Goal: Information Seeking & Learning: Learn about a topic

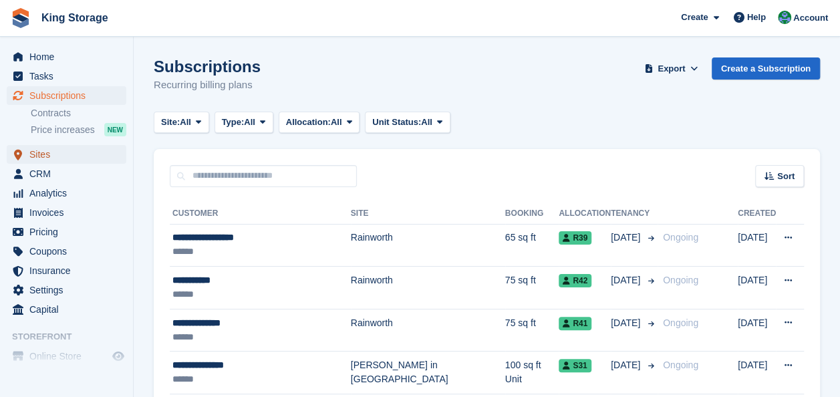
click at [57, 156] on span "Sites" at bounding box center [69, 154] width 80 height 19
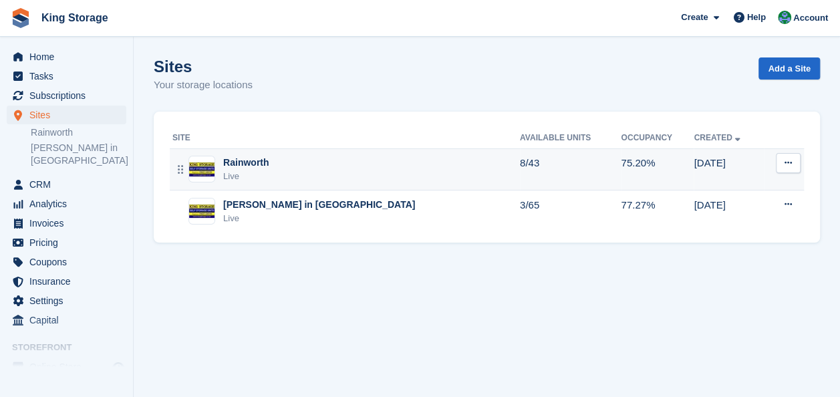
click at [254, 169] on div "Rainworth" at bounding box center [245, 163] width 45 height 14
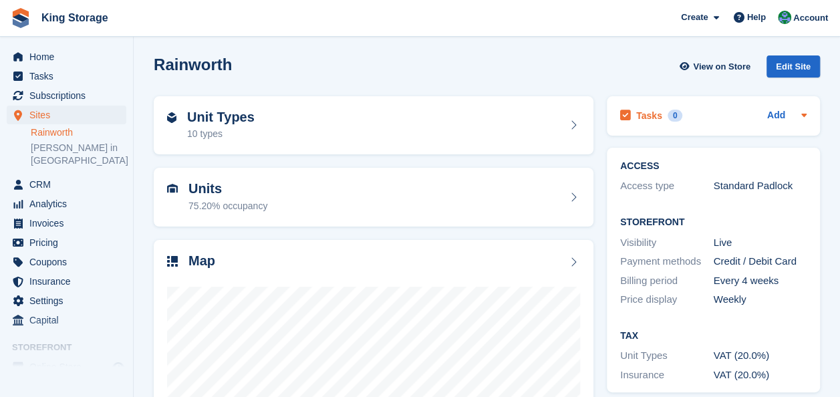
scroll to position [3, 0]
click at [222, 125] on div "Unit Types 10 types" at bounding box center [220, 125] width 67 height 32
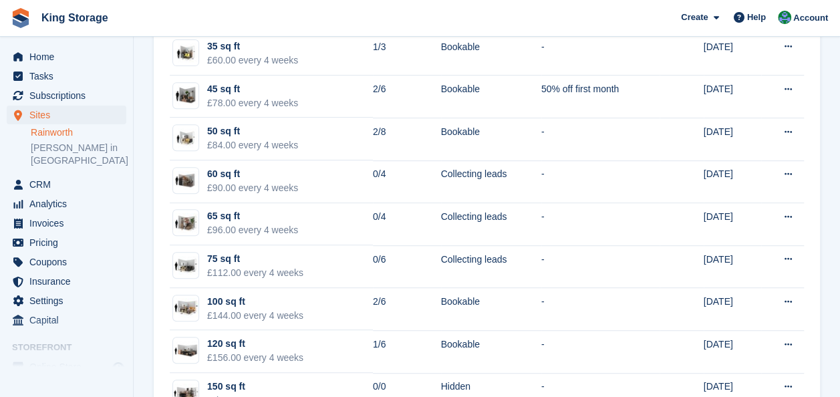
scroll to position [248, 0]
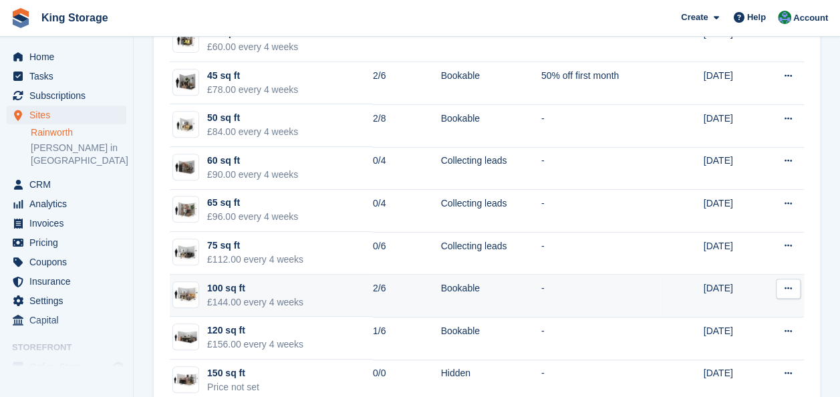
click at [258, 289] on div "100 sq ft" at bounding box center [255, 288] width 96 height 14
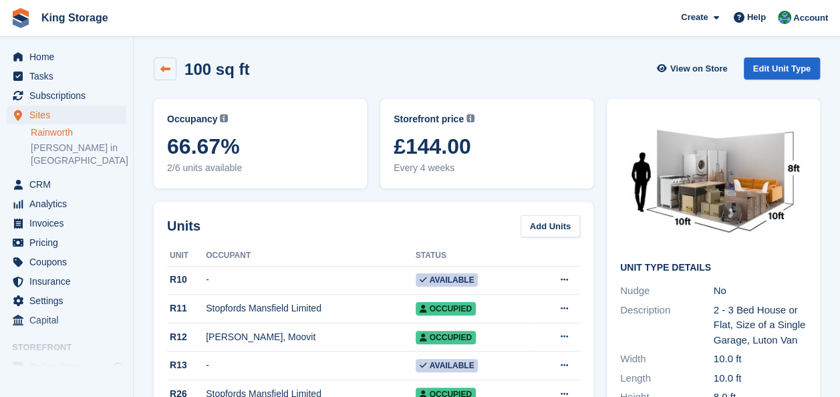
click at [158, 69] on link at bounding box center [165, 68] width 23 height 23
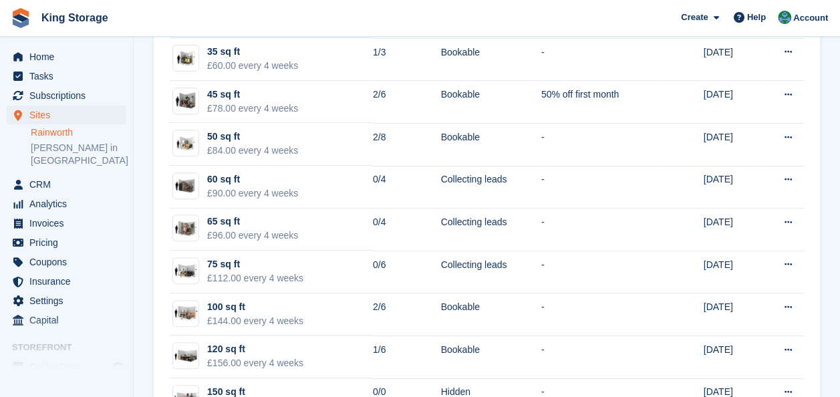
scroll to position [229, 0]
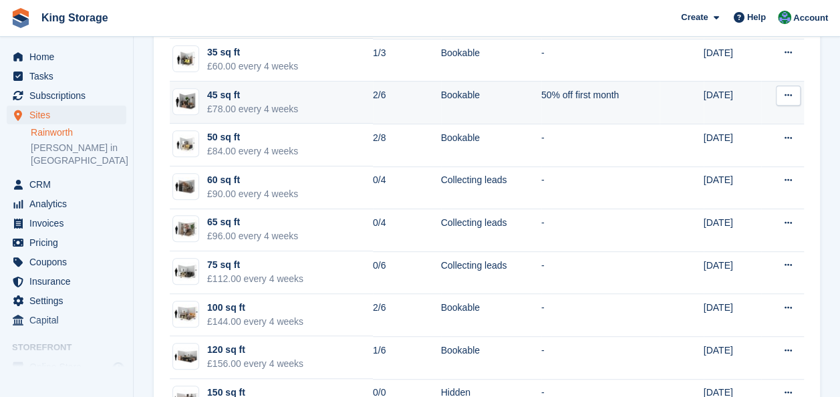
click at [242, 89] on div "45 sq ft" at bounding box center [252, 95] width 91 height 14
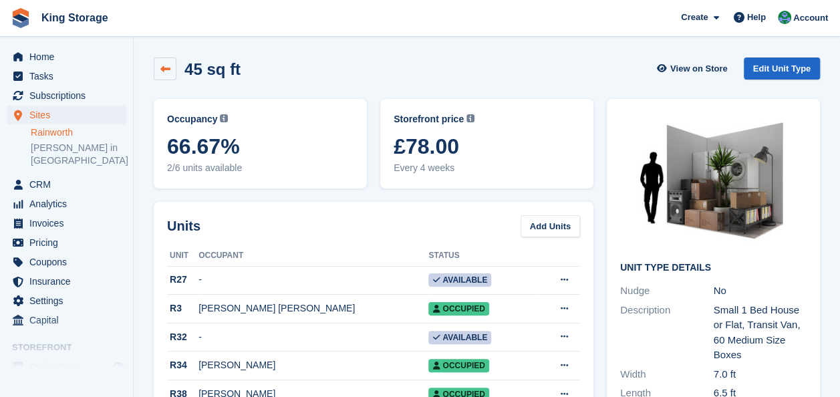
click at [162, 65] on icon at bounding box center [165, 69] width 10 height 10
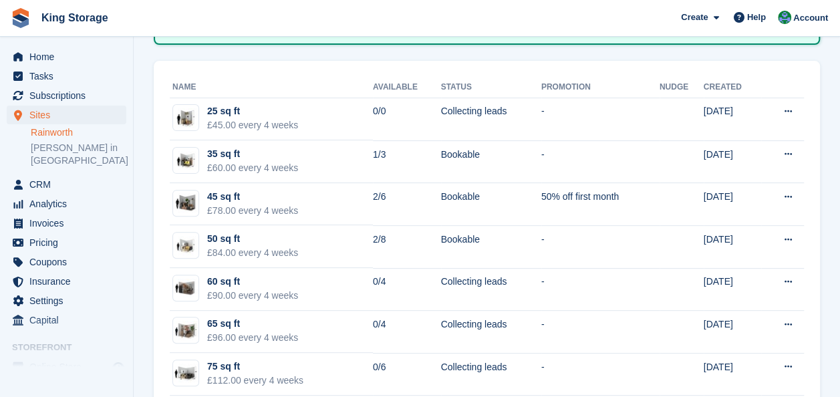
scroll to position [130, 0]
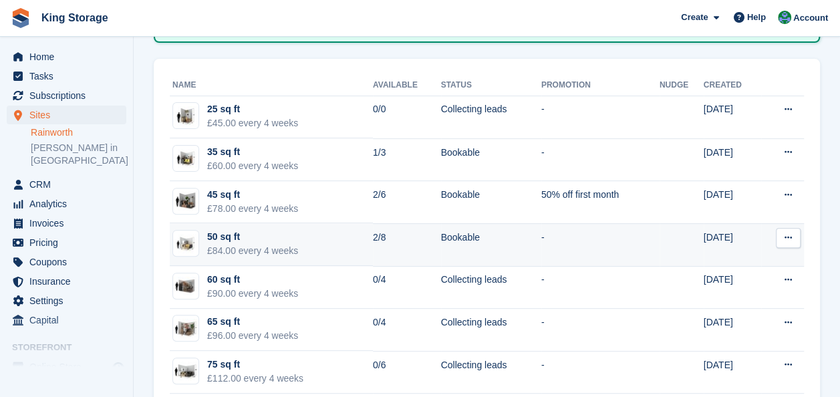
click at [232, 250] on div "£84.00 every 4 weeks" at bounding box center [252, 251] width 91 height 14
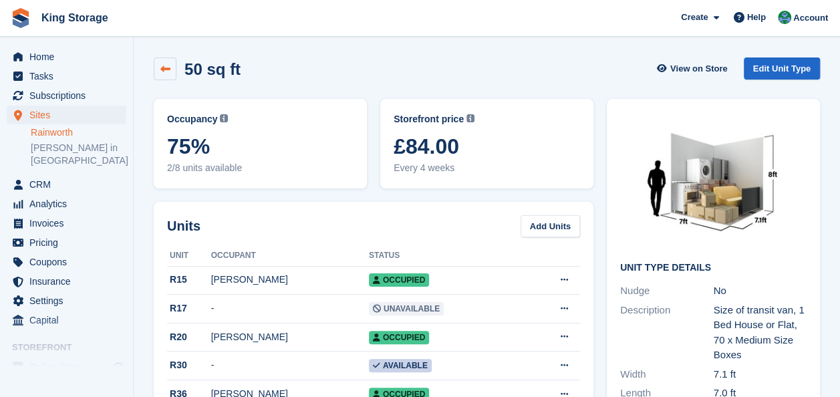
click at [166, 72] on icon at bounding box center [165, 69] width 10 height 10
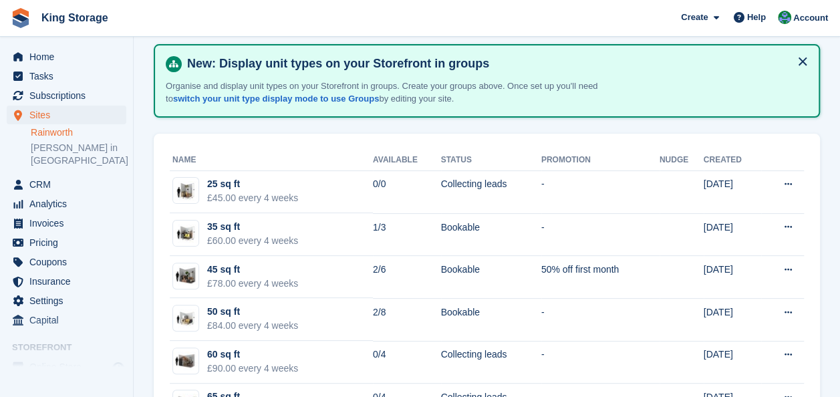
scroll to position [82, 0]
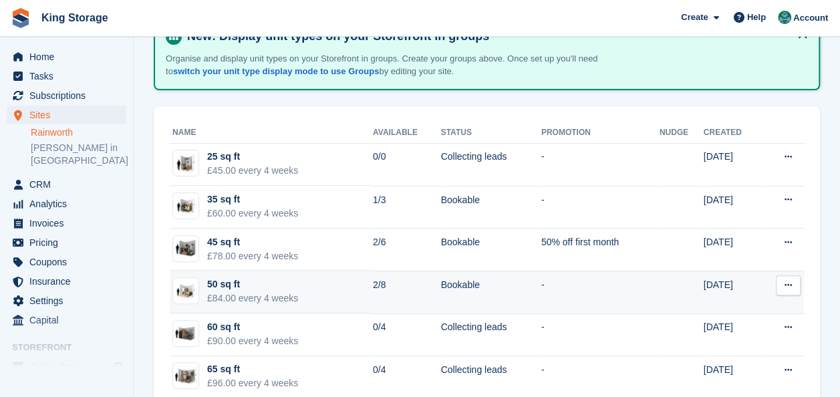
click at [224, 284] on div "50 sq ft" at bounding box center [252, 284] width 91 height 14
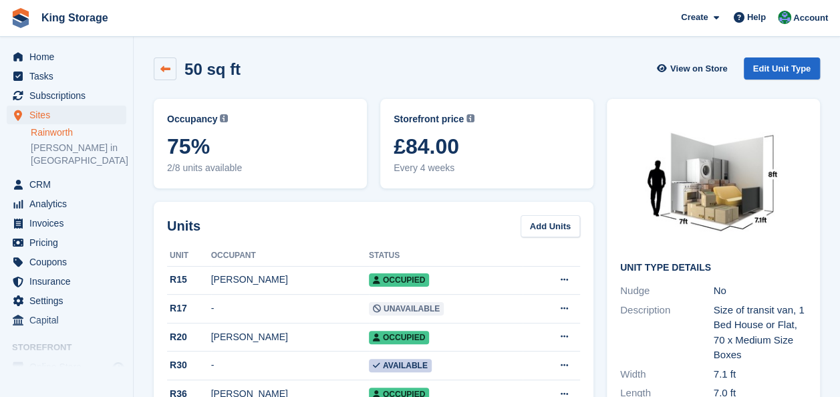
click at [170, 71] on link at bounding box center [165, 68] width 23 height 23
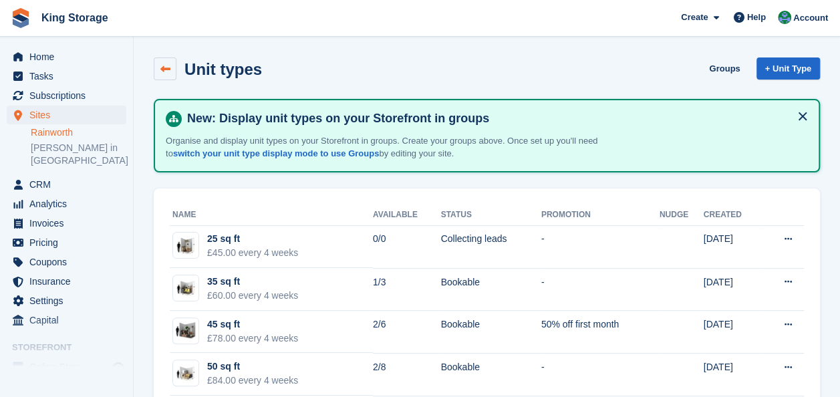
click at [163, 68] on icon at bounding box center [165, 69] width 10 height 10
